Goal: Download file/media

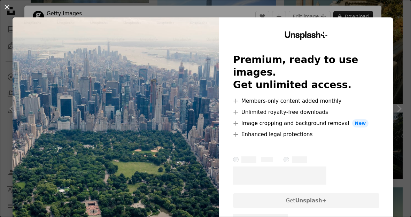
scroll to position [5, 0]
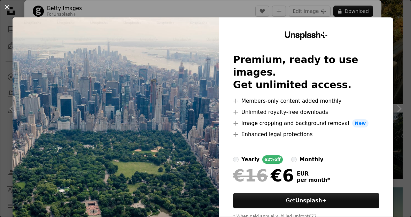
click at [8, 7] on button "An X shape" at bounding box center [7, 7] width 8 height 8
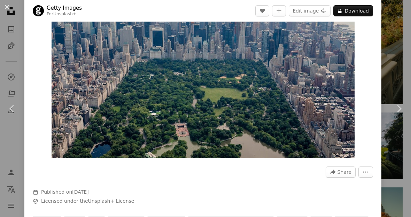
scroll to position [75, 0]
click at [373, 177] on button "More Actions" at bounding box center [365, 171] width 15 height 11
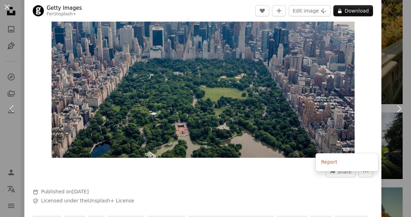
click at [362, 99] on dialog "An X shape Chevron left Chevron right Getty Images For Unsplash+ A heart A plus…" at bounding box center [205, 108] width 411 height 217
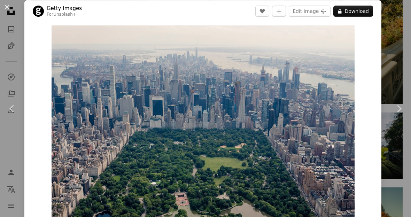
scroll to position [6, 0]
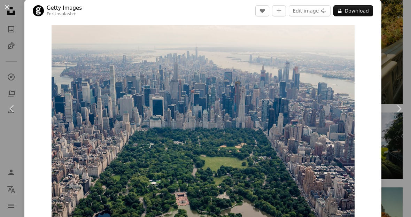
click at [369, 6] on button "A lock Download" at bounding box center [353, 10] width 40 height 11
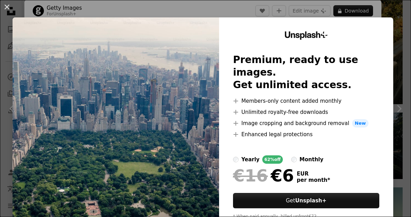
click at [6, 4] on button "An X shape" at bounding box center [7, 7] width 8 height 8
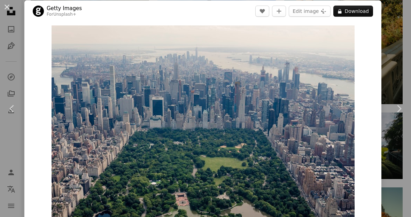
scroll to position [5, 0]
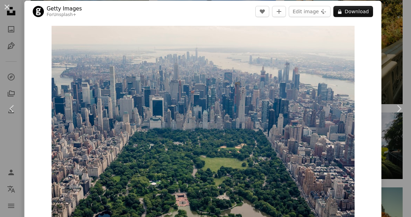
click at [9, 8] on button "An X shape" at bounding box center [7, 7] width 8 height 8
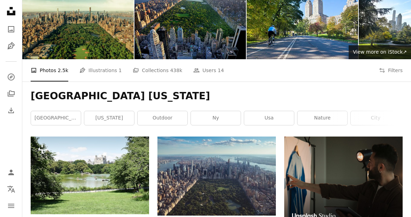
scroll to position [37, 0]
click at [262, 198] on icon "Arrow pointing down" at bounding box center [262, 202] width 6 height 8
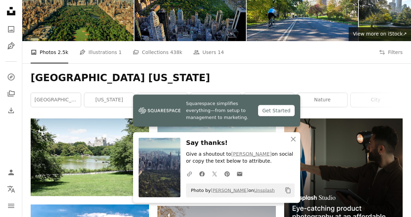
scroll to position [54, 0]
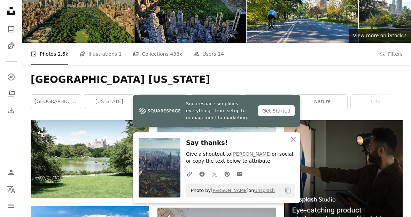
click at [218, 120] on img at bounding box center [216, 159] width 118 height 79
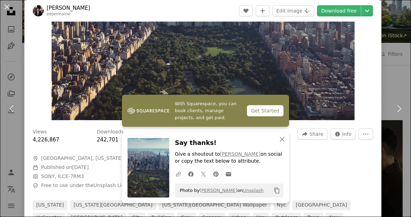
click at [281, 142] on icon "button" at bounding box center [281, 139] width 5 height 5
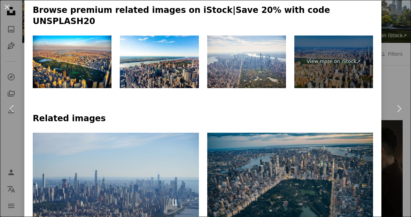
scroll to position [367, 0]
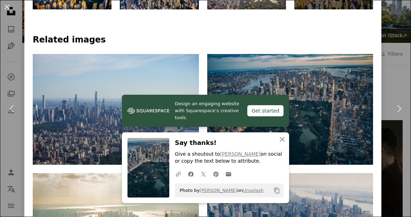
scroll to position [447, 0]
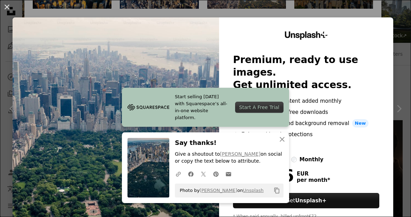
click at [10, 9] on button "An X shape" at bounding box center [7, 7] width 8 height 8
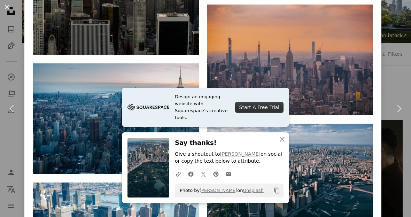
scroll to position [2366, 0]
